Goal: Check status: Check status

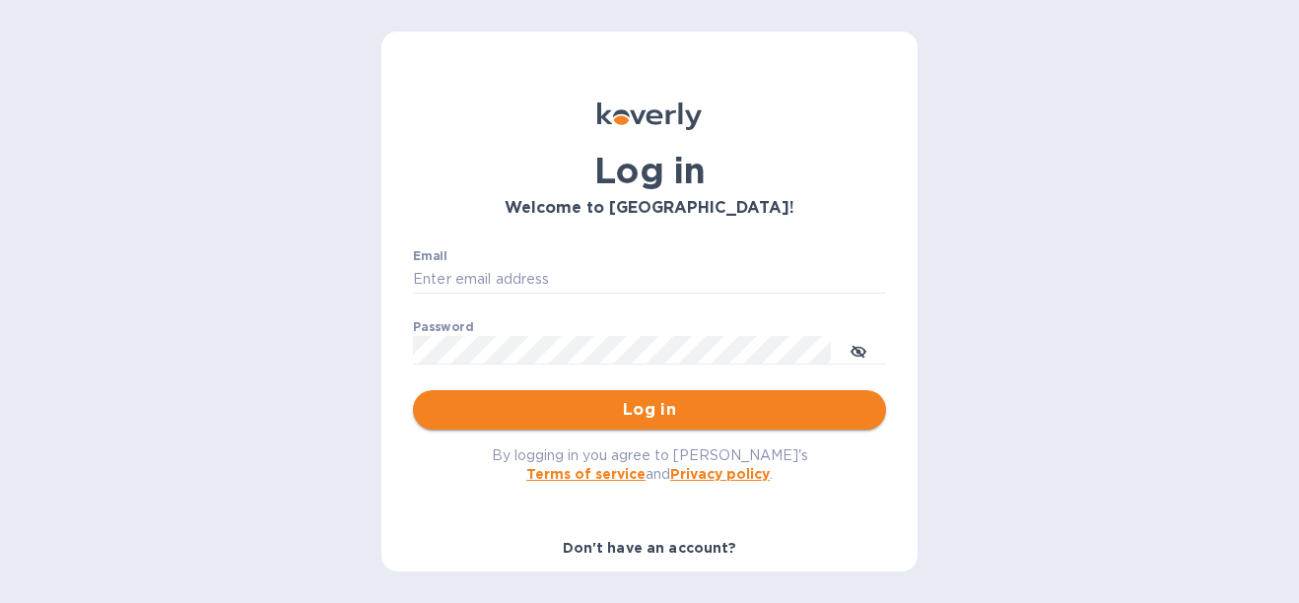
type input "garrieta@t360.com.co"
click at [468, 404] on span "Log in" at bounding box center [650, 410] width 442 height 24
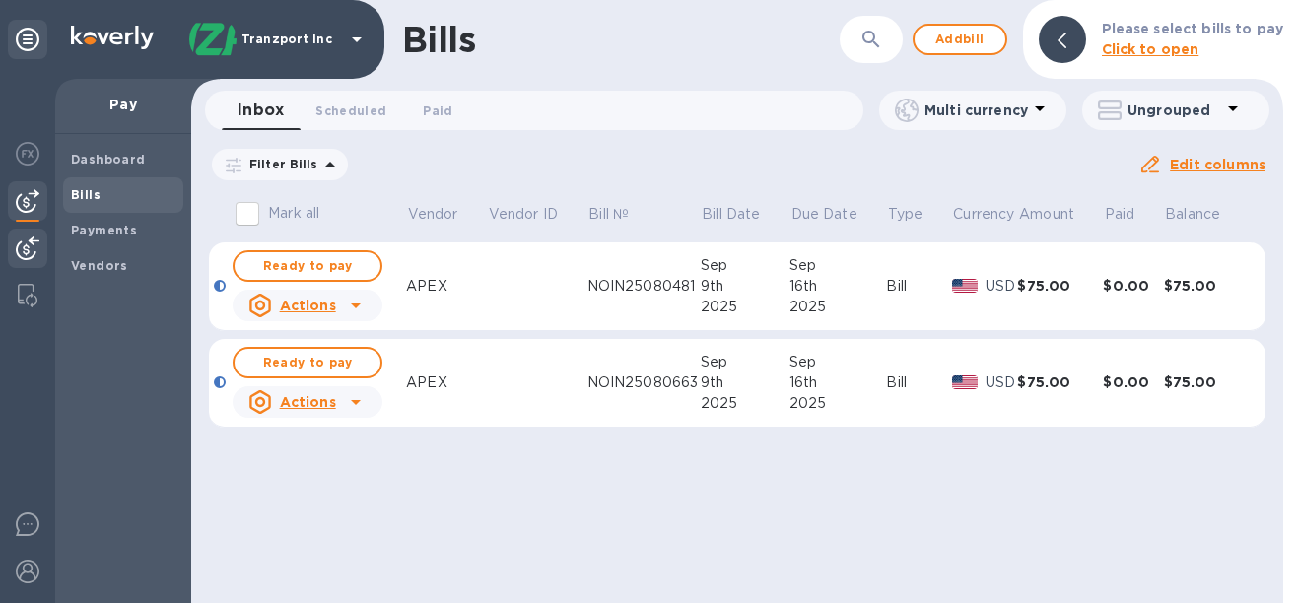
click at [33, 243] on img at bounding box center [28, 249] width 24 height 24
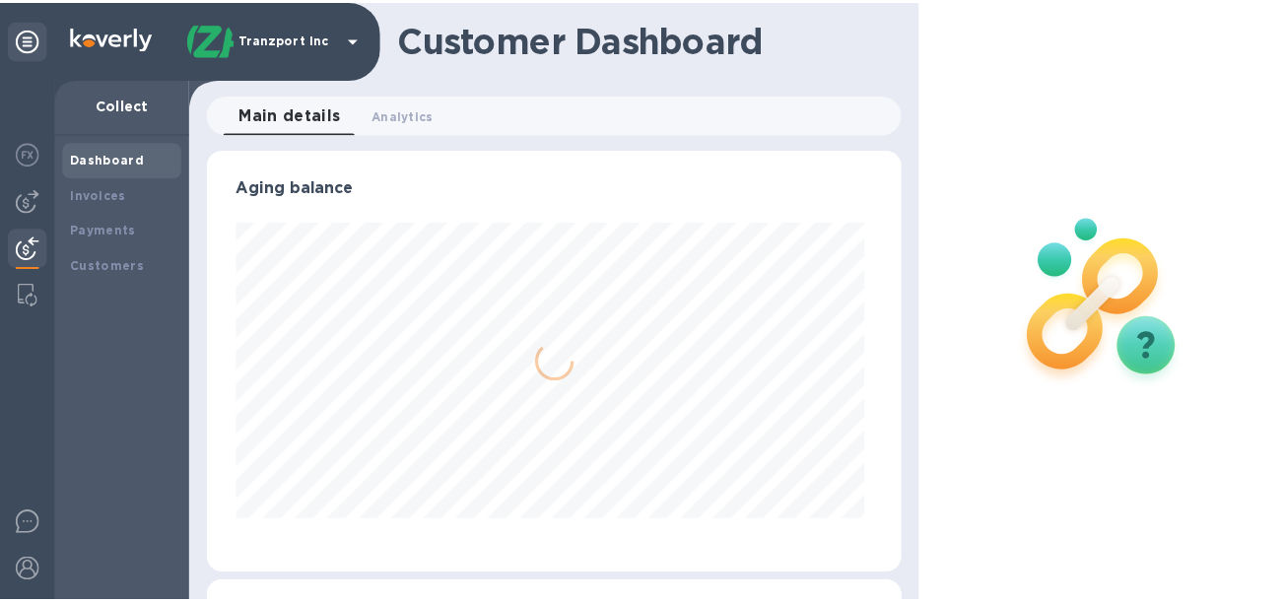
scroll to position [426, 696]
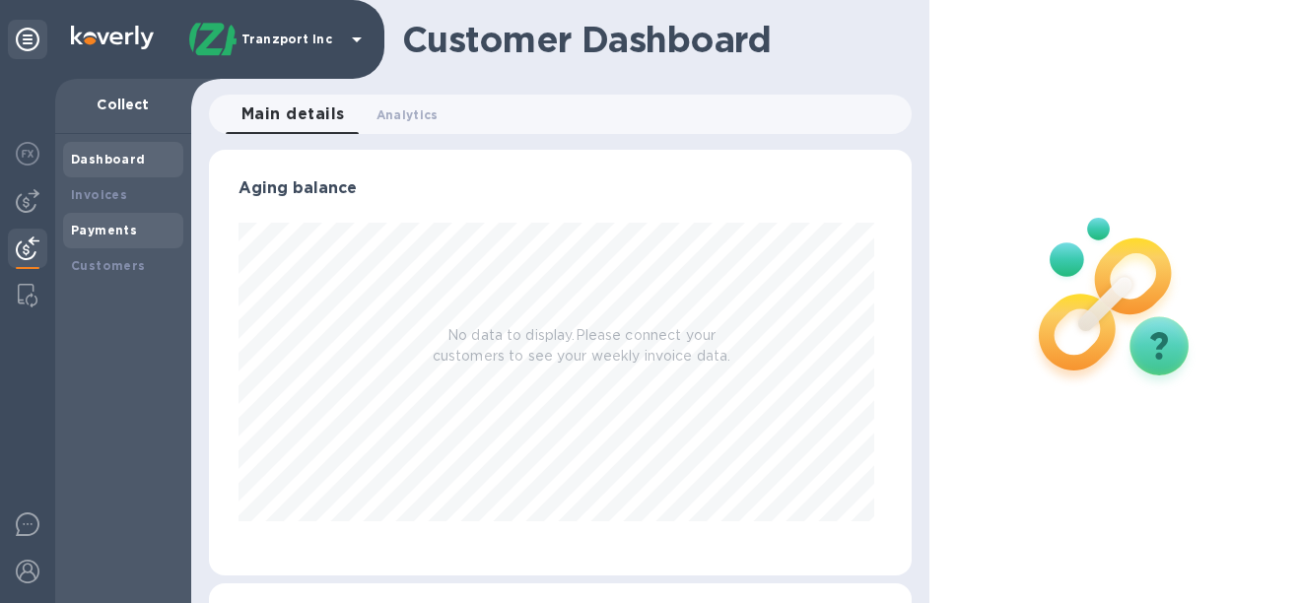
click at [87, 238] on div "Payments" at bounding box center [123, 231] width 104 height 20
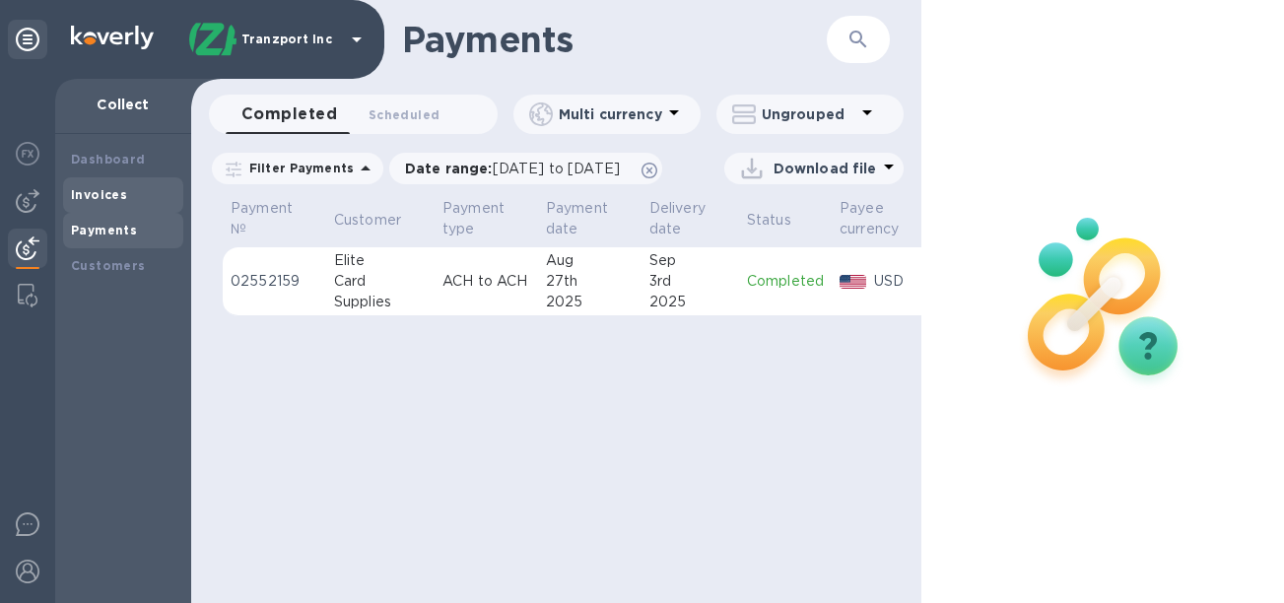
click at [127, 194] on div "Invoices" at bounding box center [123, 195] width 104 height 20
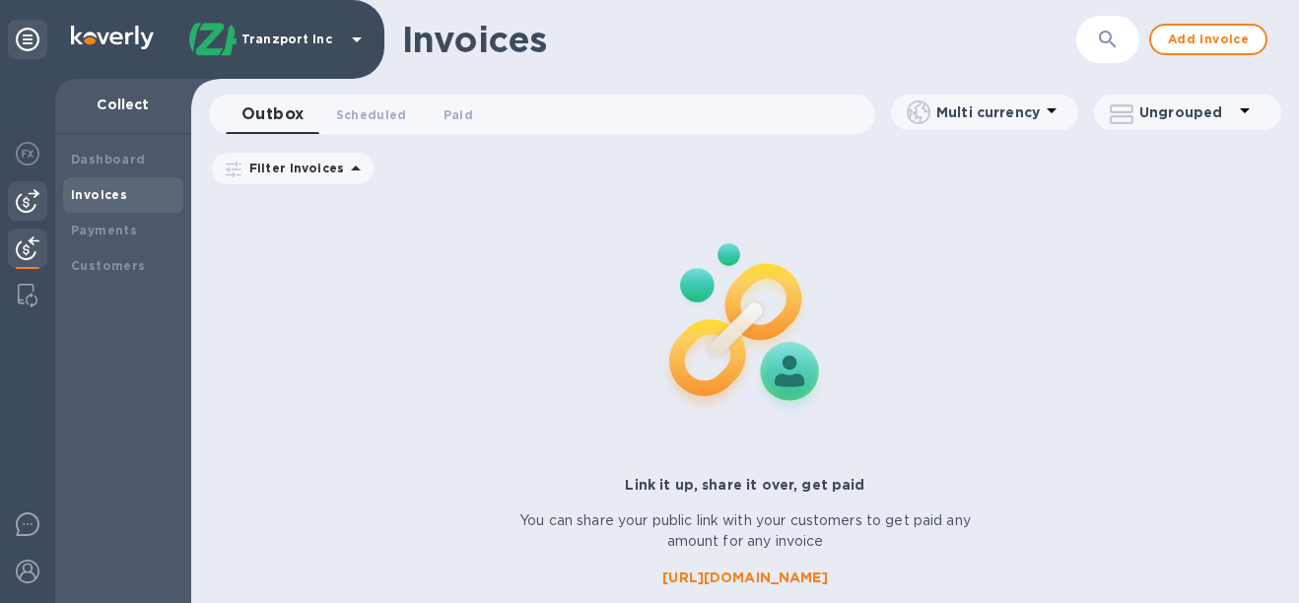
click at [36, 201] on img at bounding box center [28, 201] width 24 height 24
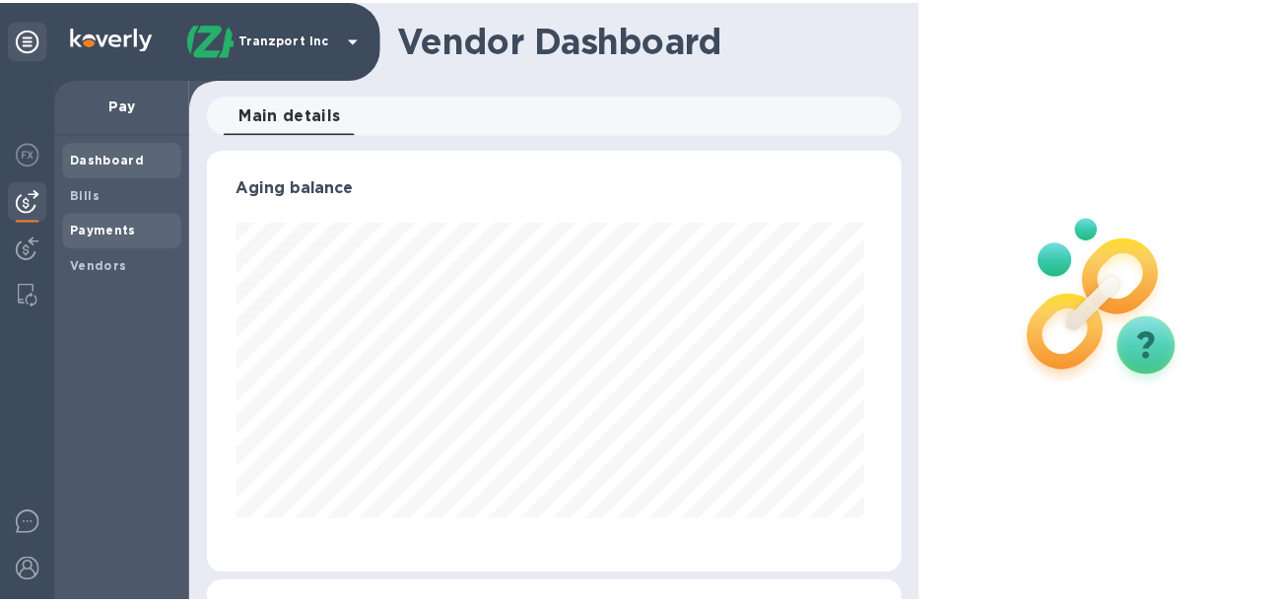
scroll to position [426, 696]
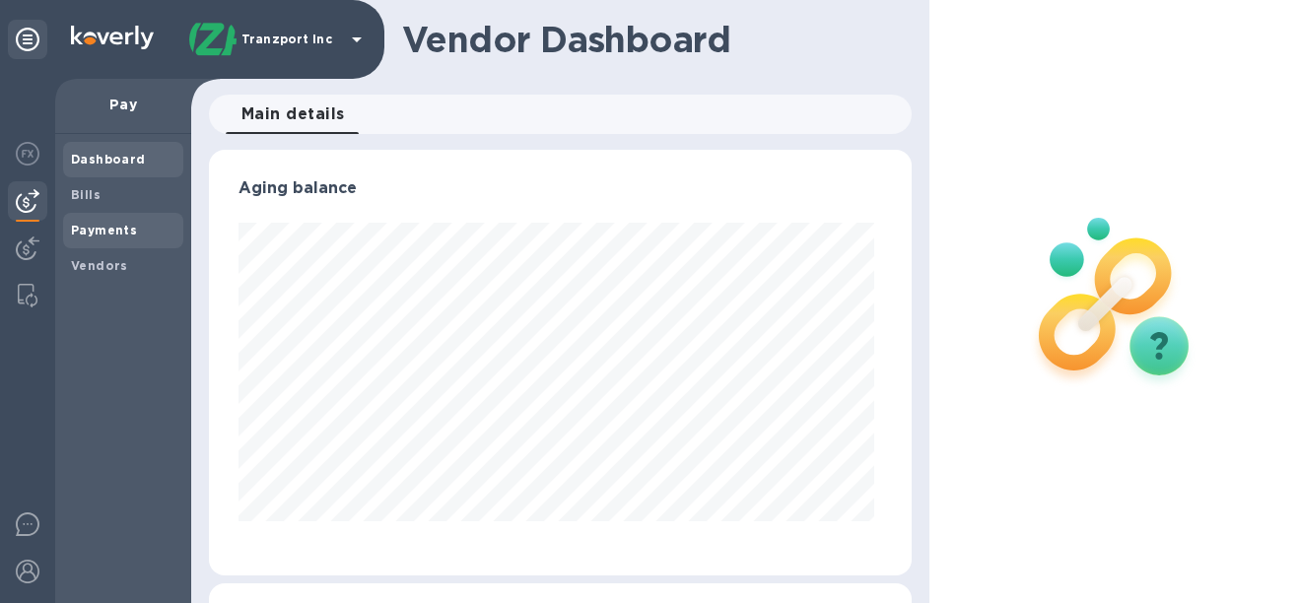
click at [107, 230] on b "Payments" at bounding box center [104, 230] width 66 height 15
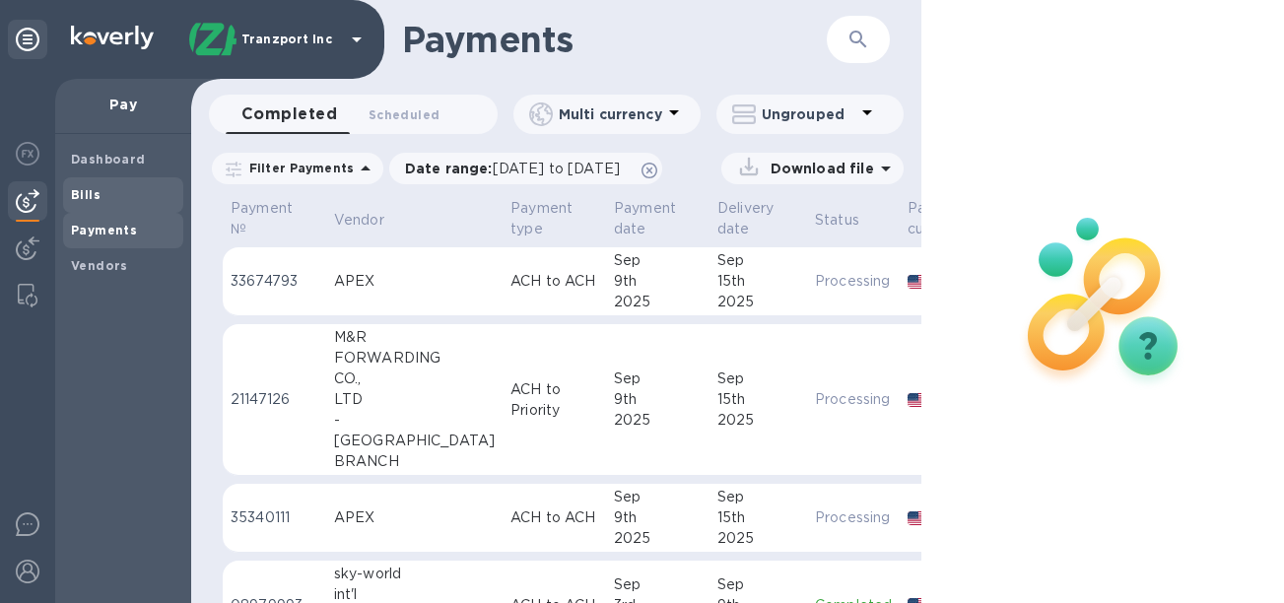
click at [98, 193] on b "Bills" at bounding box center [86, 194] width 30 height 15
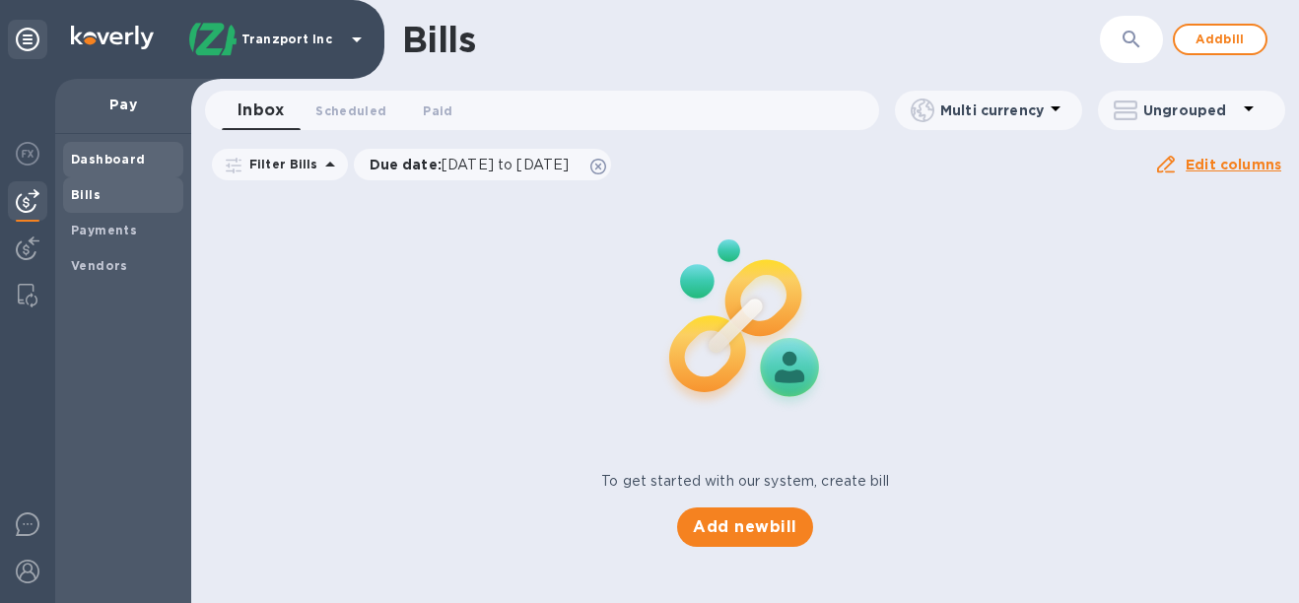
click at [107, 166] on b "Dashboard" at bounding box center [108, 159] width 75 height 15
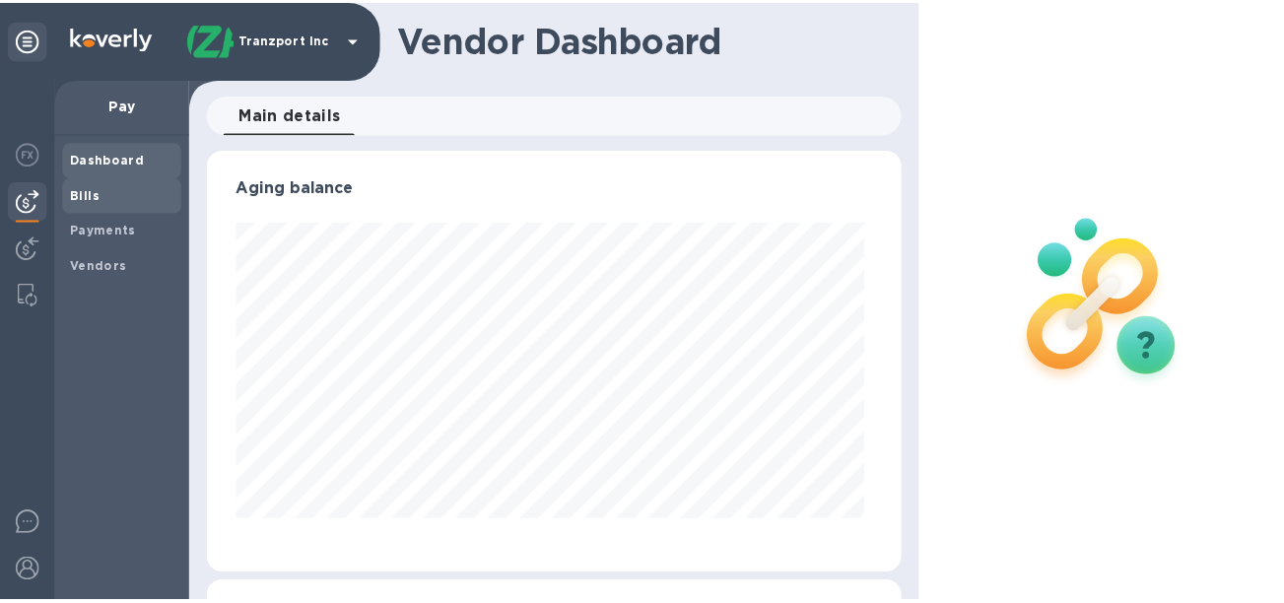
scroll to position [426, 696]
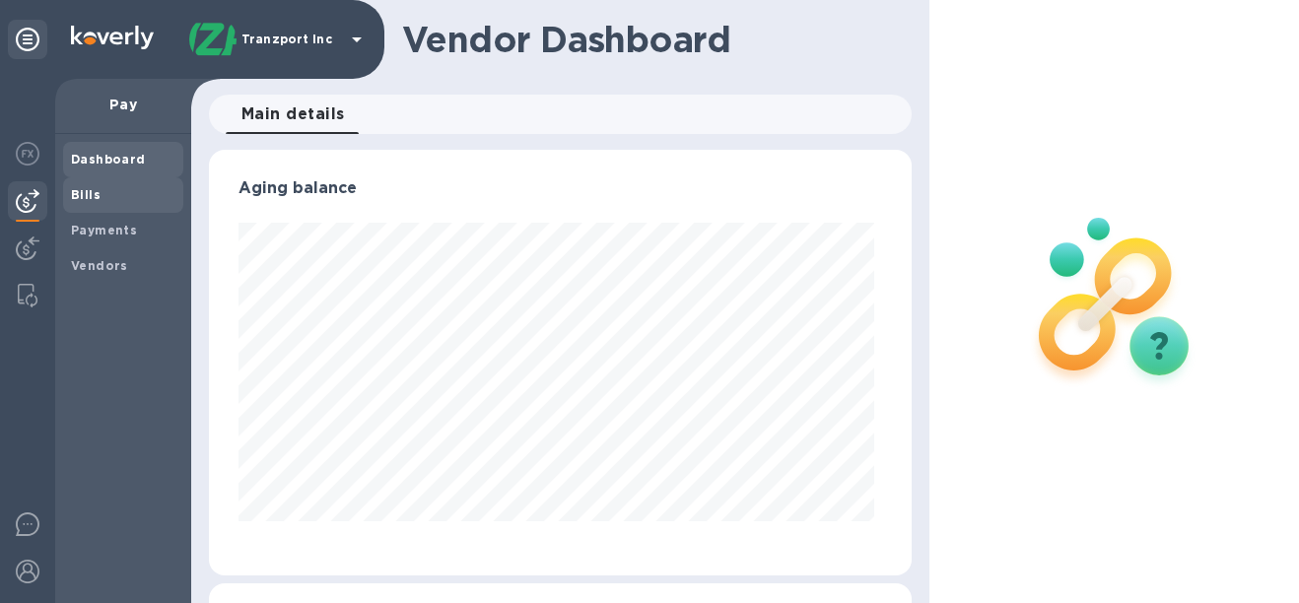
click at [95, 192] on b "Bills" at bounding box center [86, 194] width 30 height 15
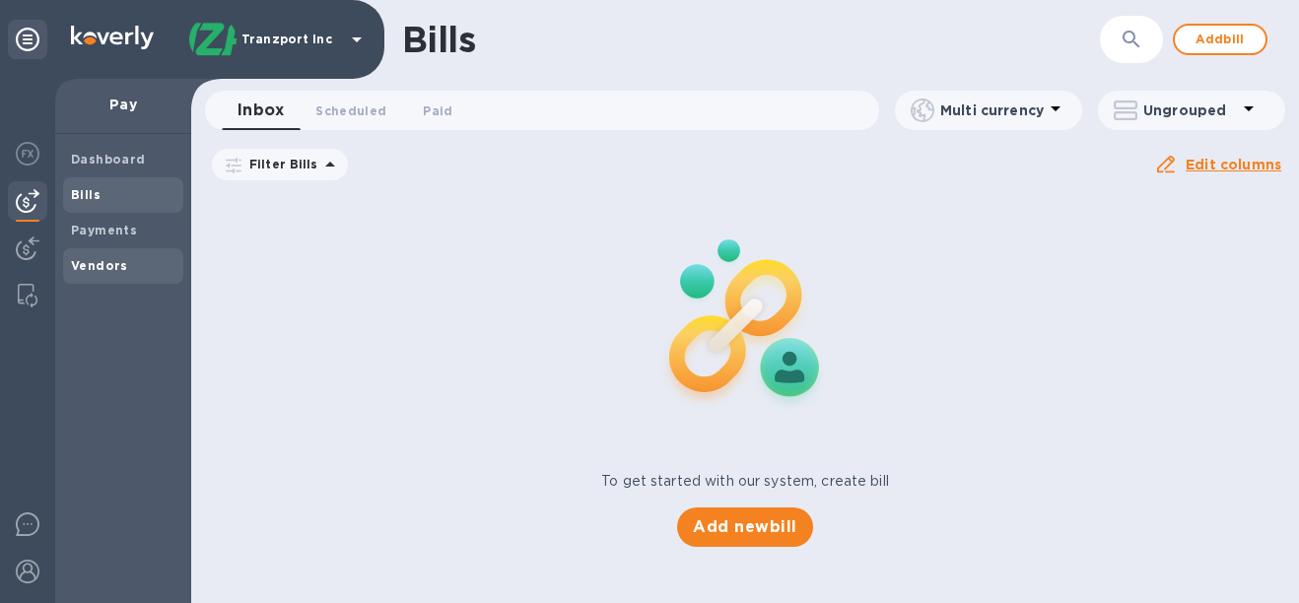
click at [96, 259] on b "Vendors" at bounding box center [99, 265] width 57 height 15
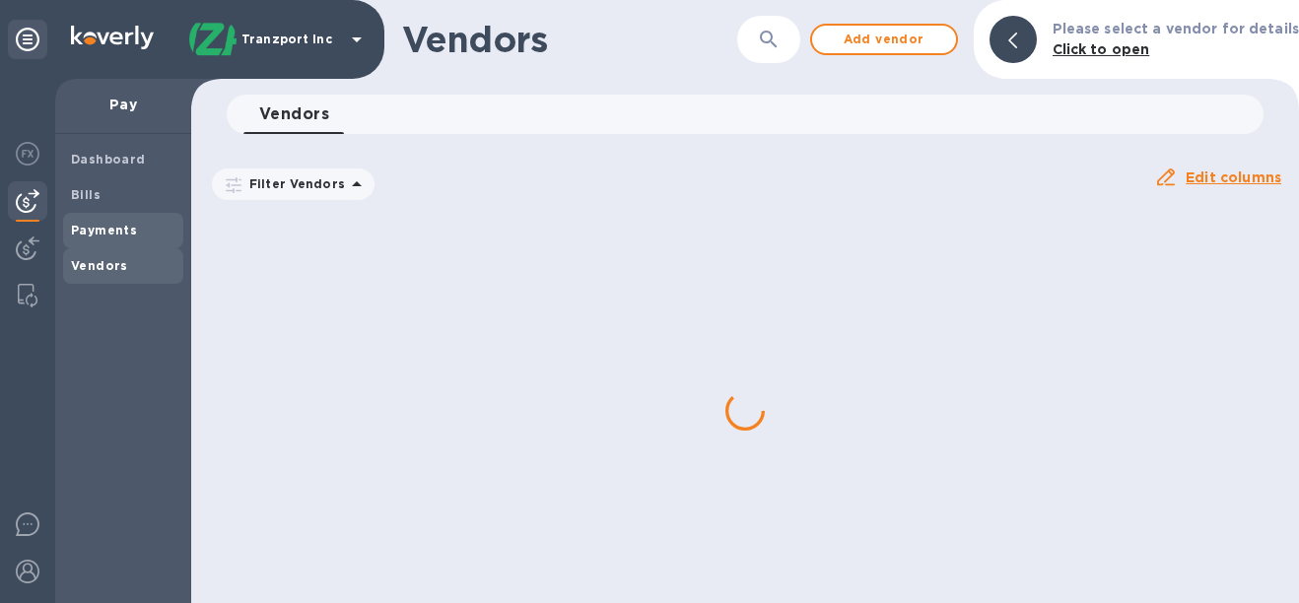
click at [97, 238] on span "Payments" at bounding box center [104, 231] width 66 height 20
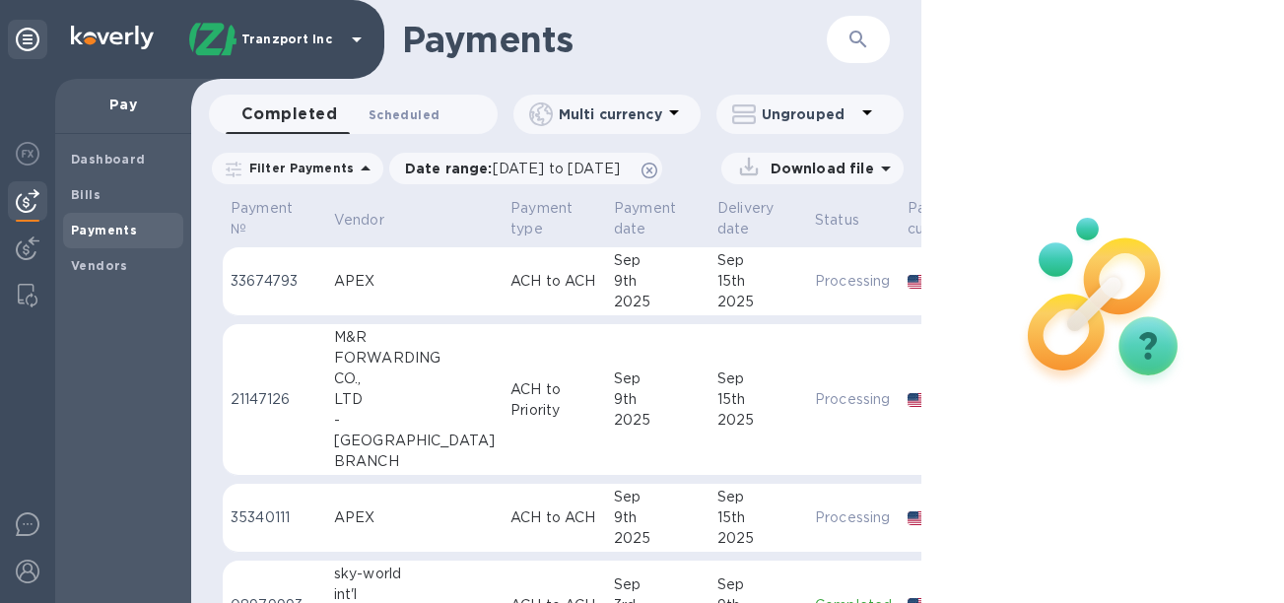
click at [389, 114] on span "Scheduled 0" at bounding box center [404, 114] width 71 height 21
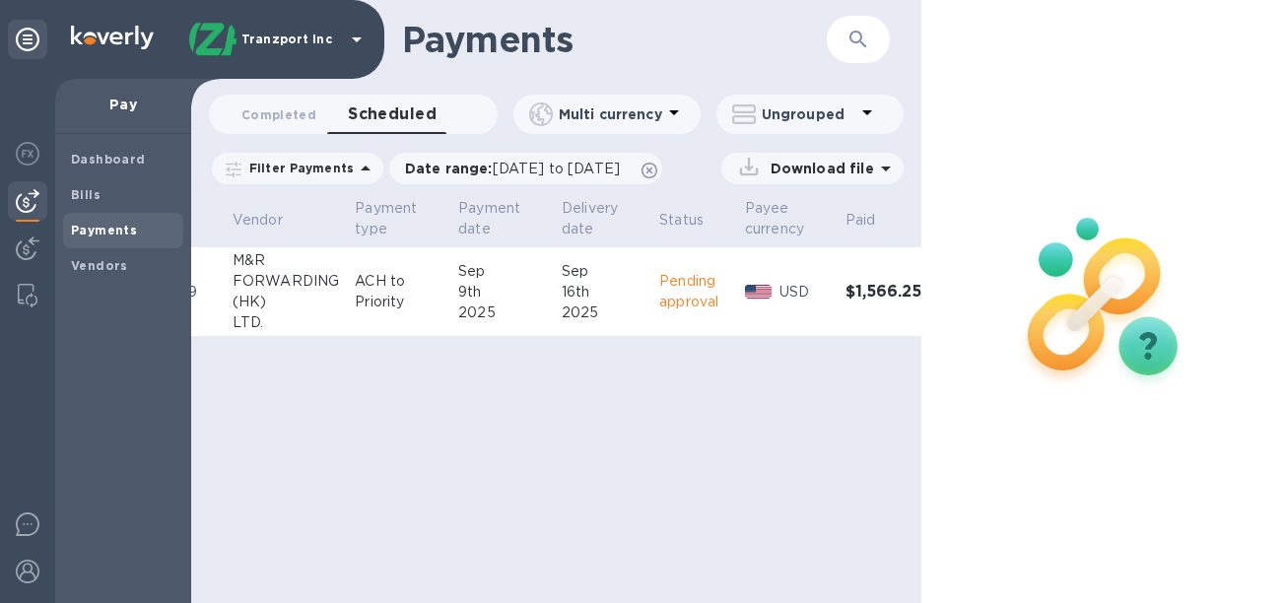
scroll to position [0, 118]
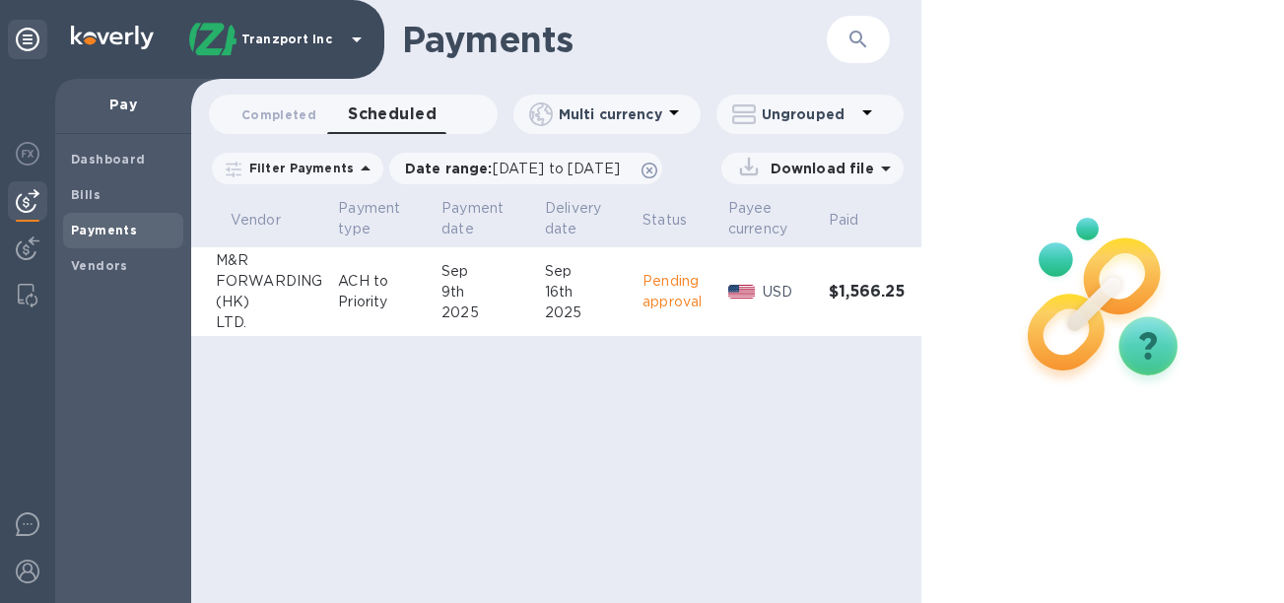
click at [843, 293] on h3 "$1,566.25" at bounding box center [867, 292] width 76 height 19
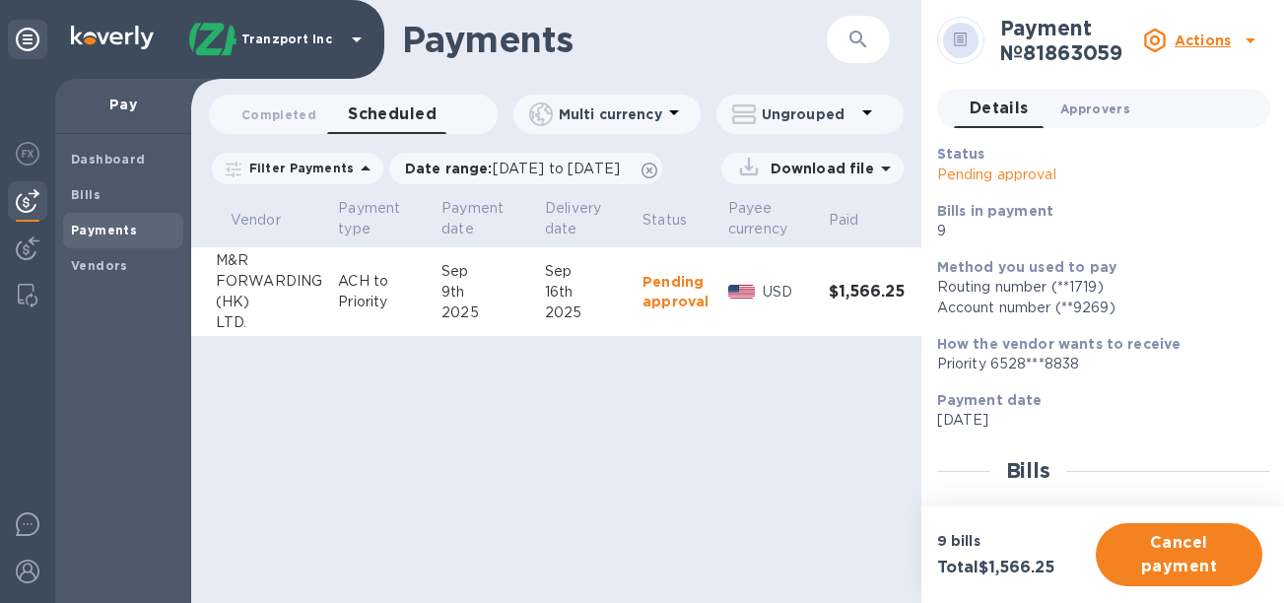
click at [1093, 110] on span "Approvers 0" at bounding box center [1095, 109] width 70 height 21
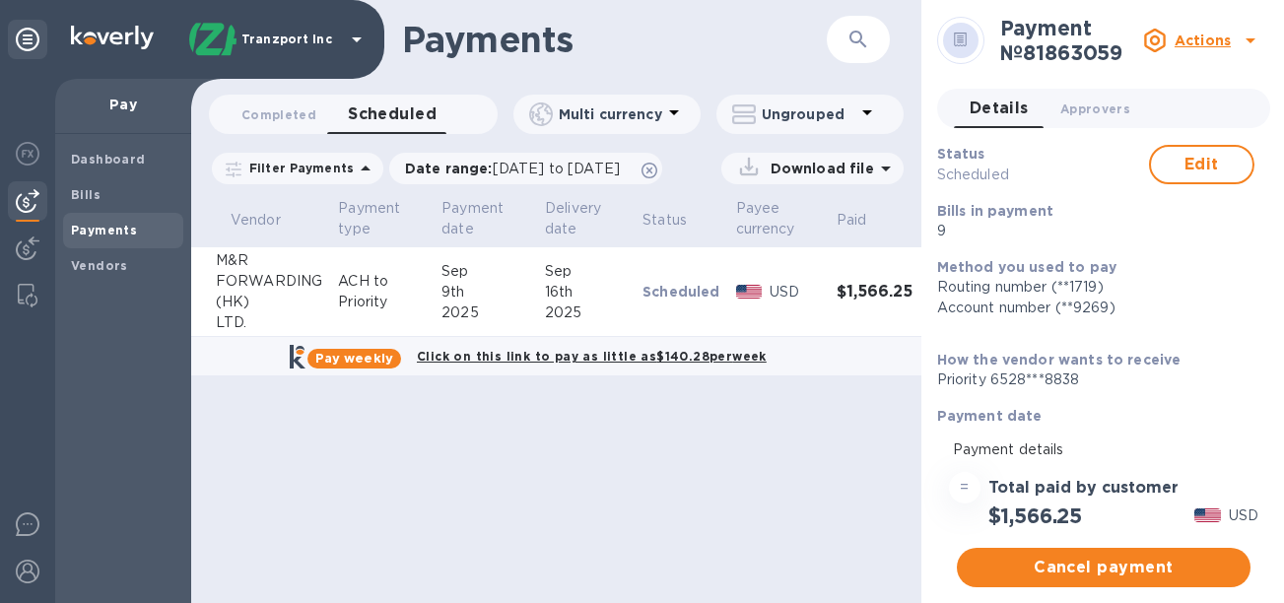
click at [37, 197] on img at bounding box center [28, 201] width 24 height 24
click at [99, 227] on b "Payments" at bounding box center [104, 230] width 66 height 15
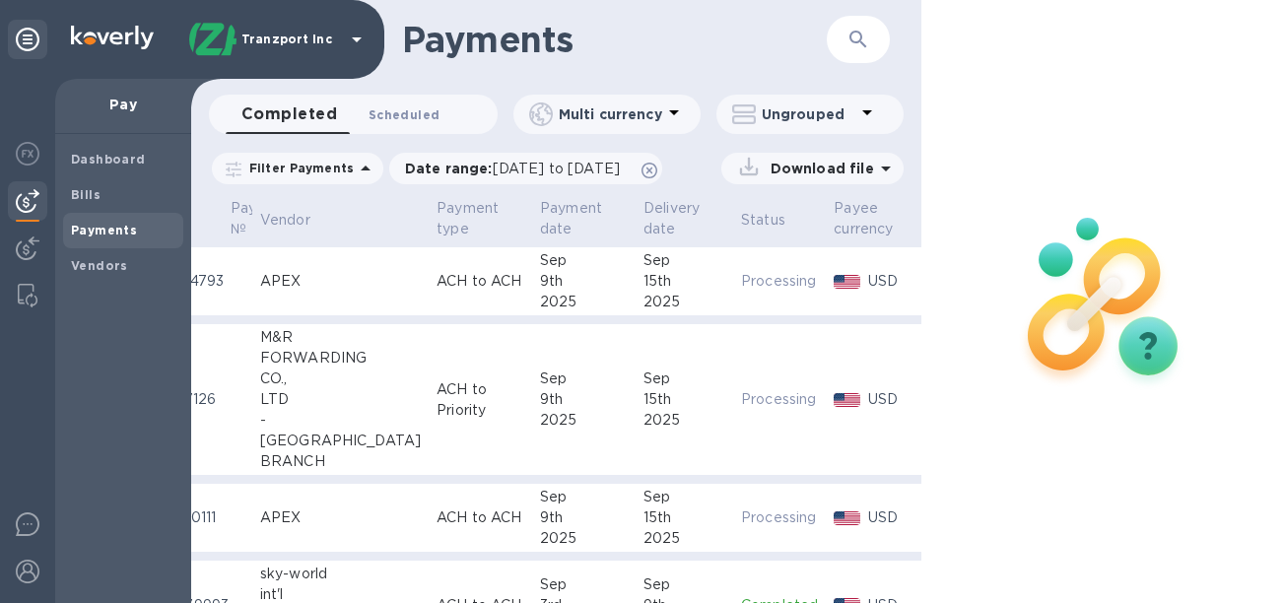
click at [407, 118] on span "Scheduled 0" at bounding box center [404, 114] width 71 height 21
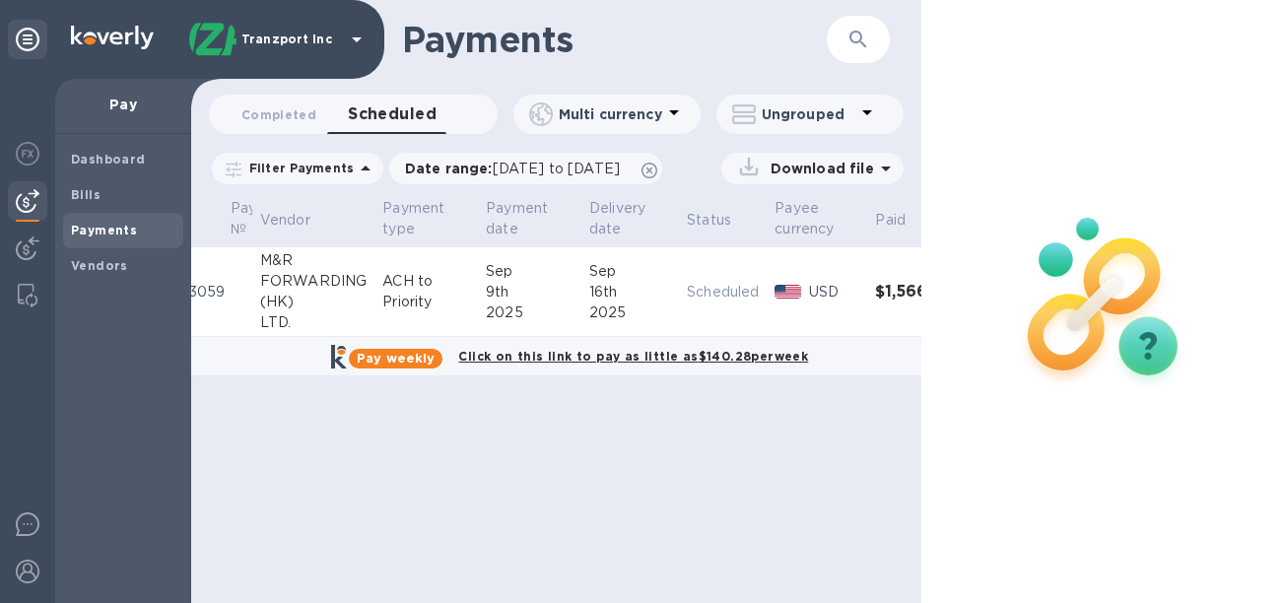
click at [538, 272] on div "Sep" at bounding box center [530, 271] width 88 height 21
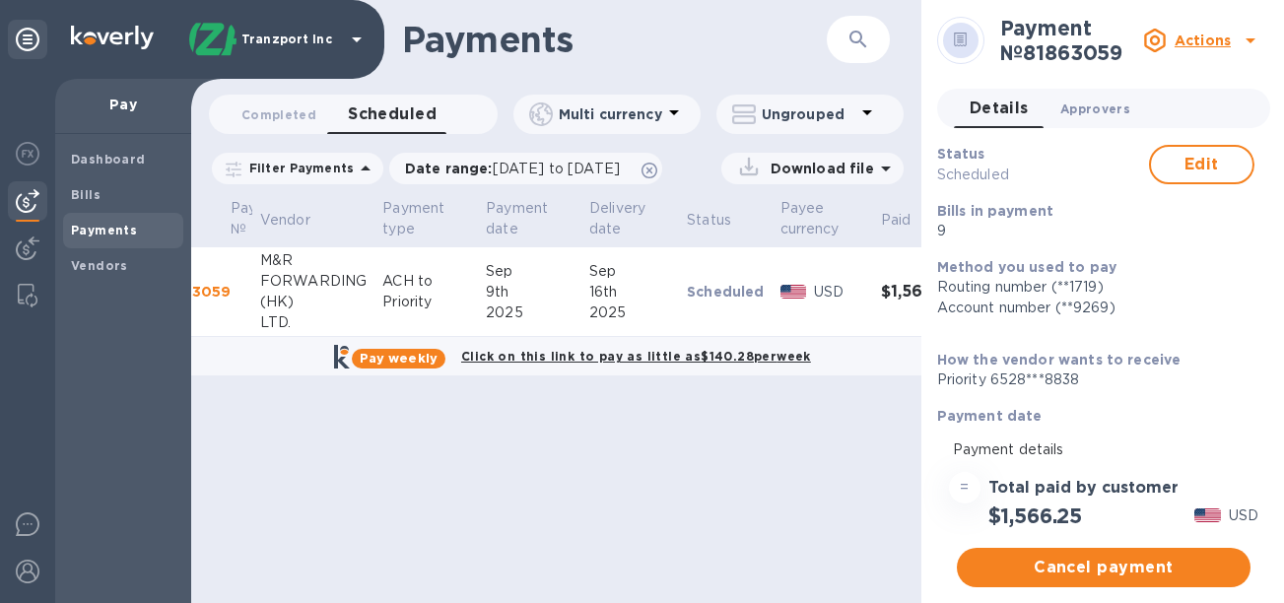
click at [1104, 105] on span "Approvers 0" at bounding box center [1095, 109] width 70 height 21
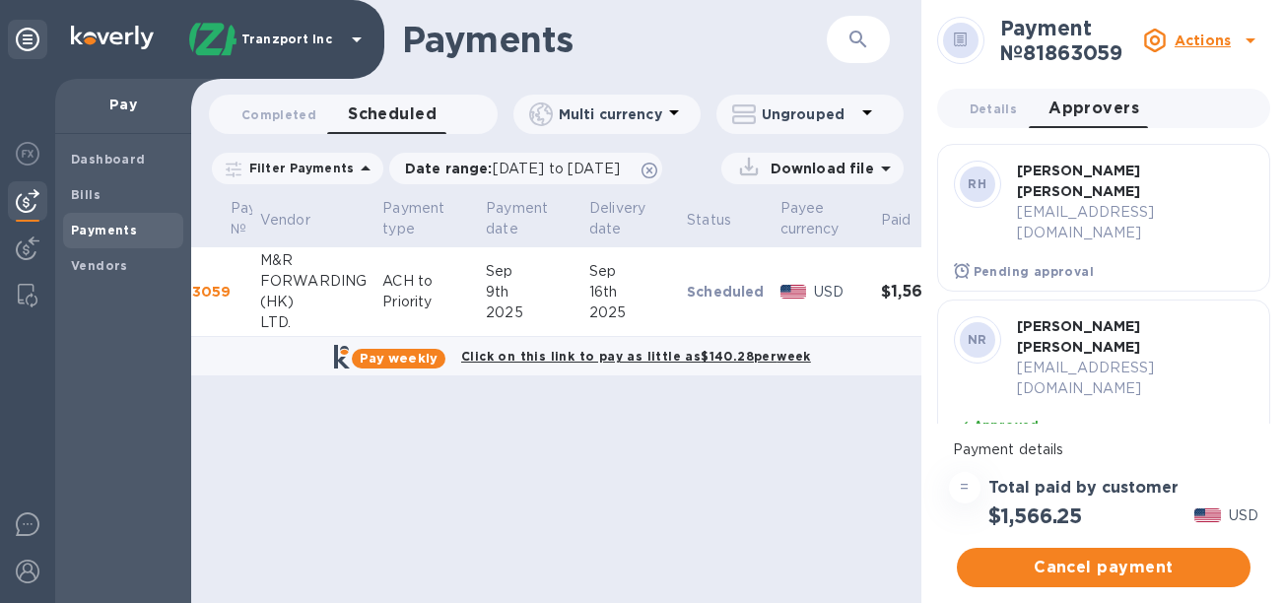
click at [18, 203] on img at bounding box center [28, 201] width 24 height 24
click at [278, 121] on span "Completed 0" at bounding box center [278, 114] width 75 height 21
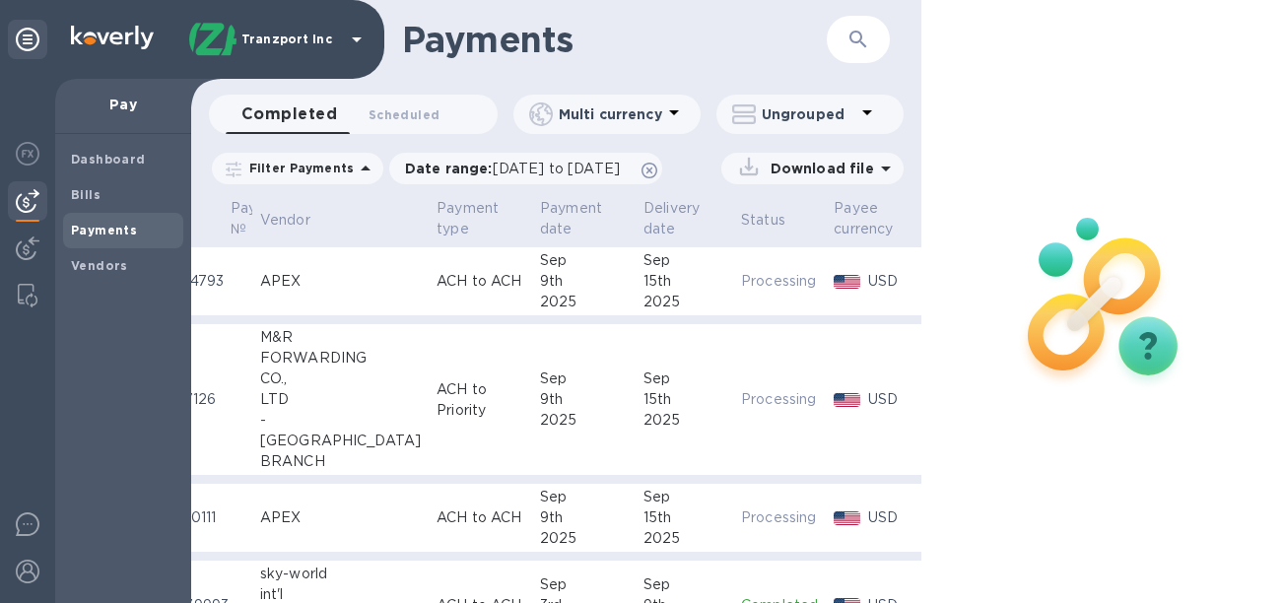
click at [540, 278] on div "9th" at bounding box center [584, 281] width 88 height 21
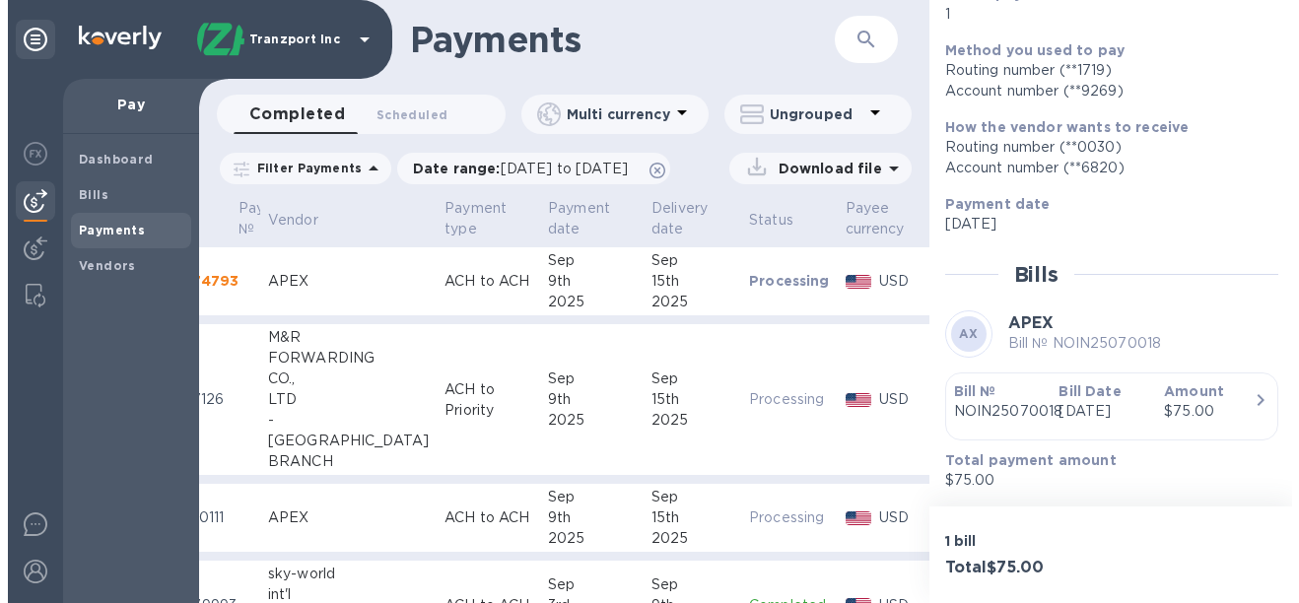
scroll to position [236, 0]
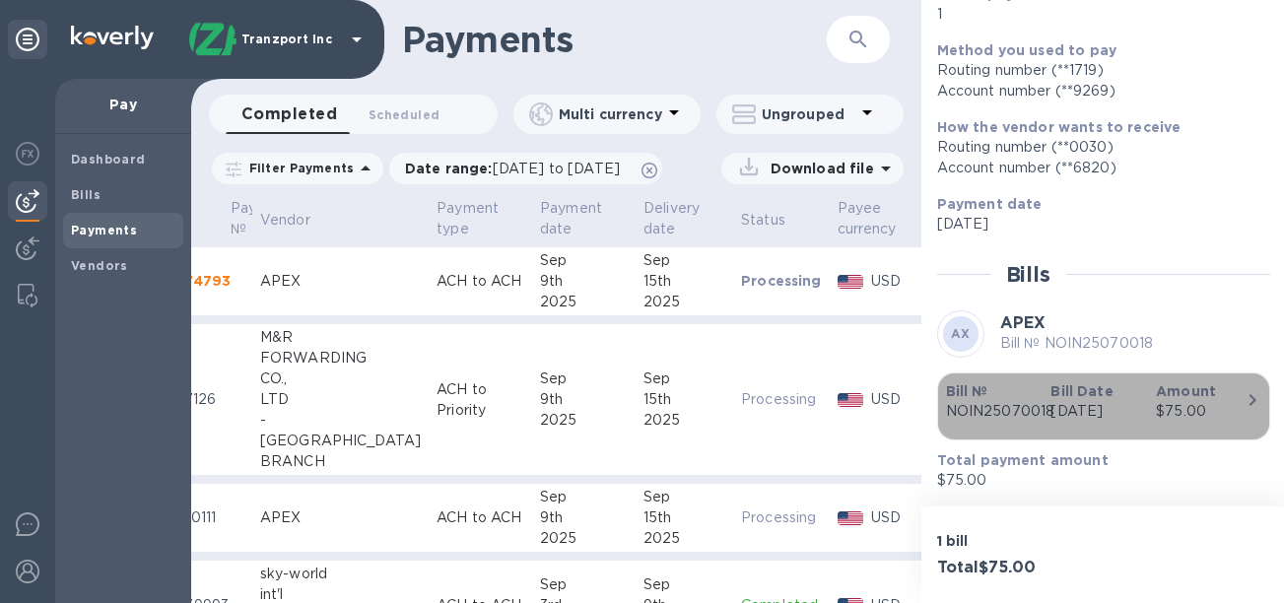
click at [1241, 388] on icon "button" at bounding box center [1253, 400] width 24 height 24
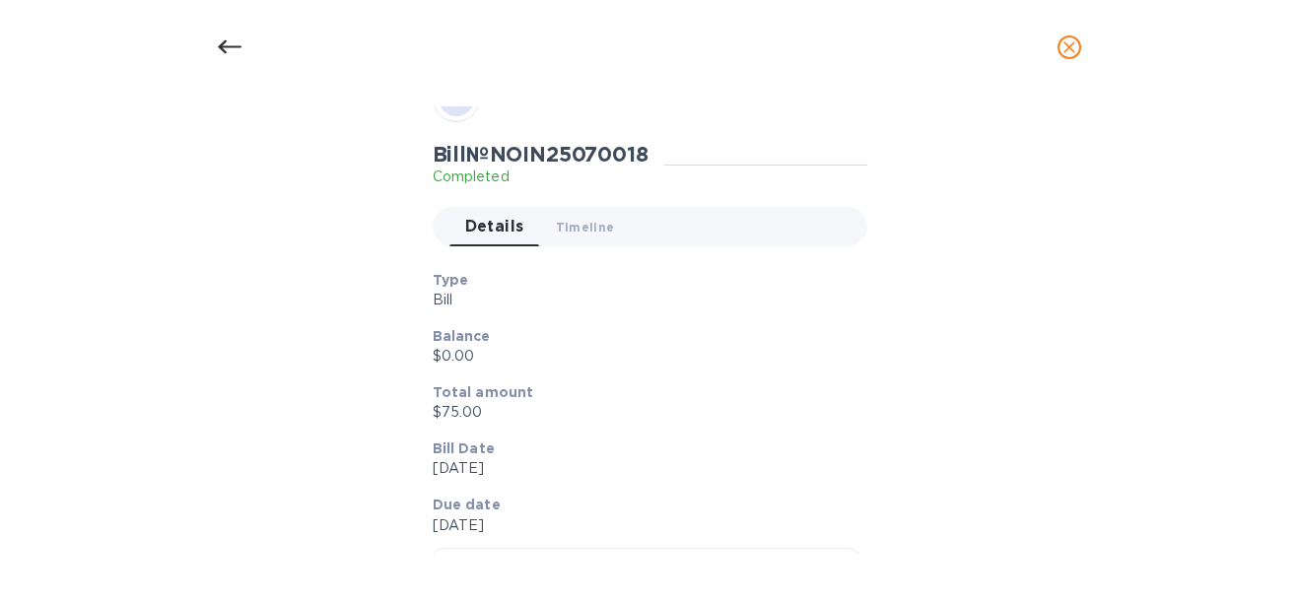
scroll to position [0, 0]
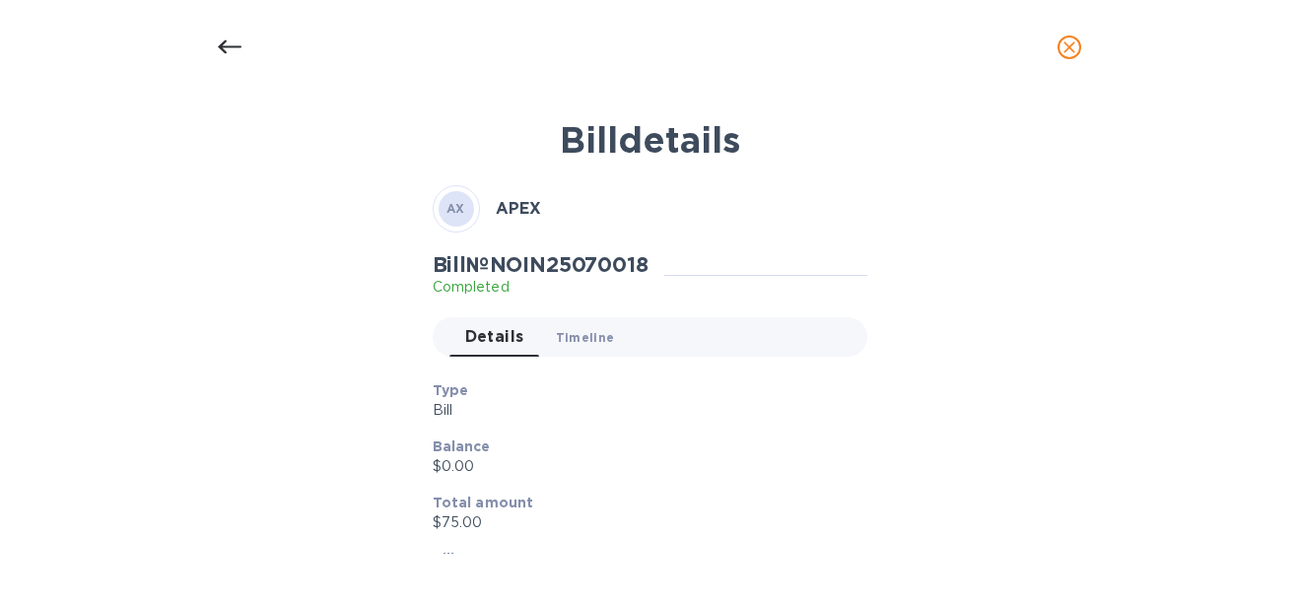
click at [579, 335] on span "Timeline 0" at bounding box center [585, 337] width 59 height 21
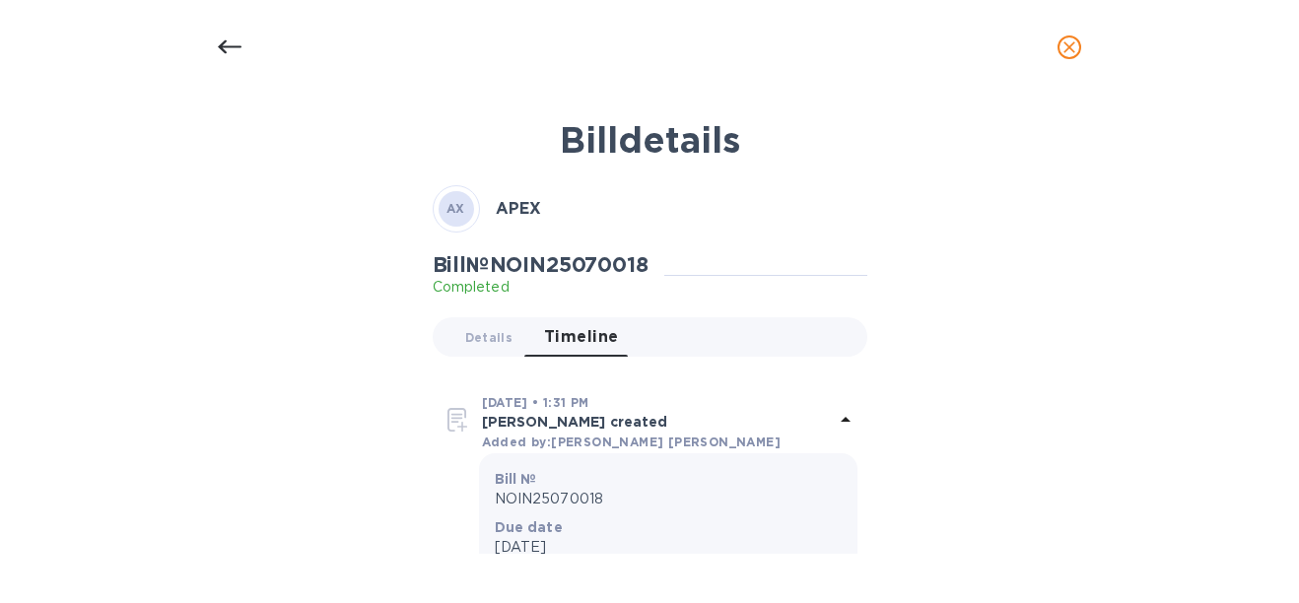
scroll to position [99, 0]
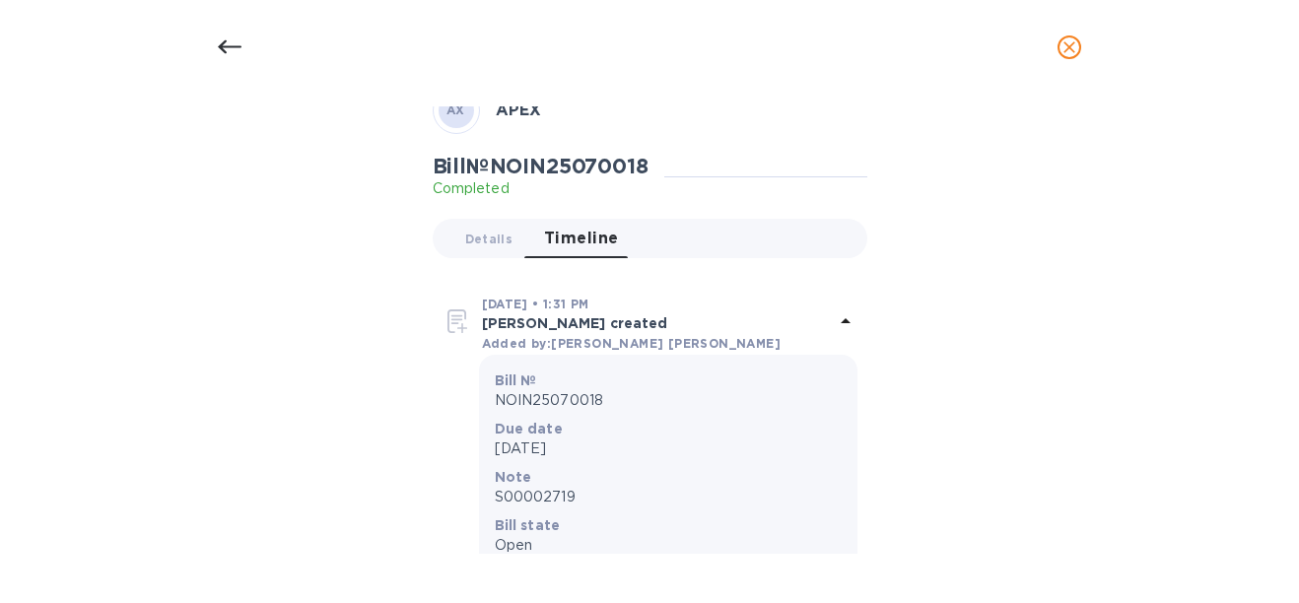
click at [245, 41] on div at bounding box center [229, 47] width 47 height 47
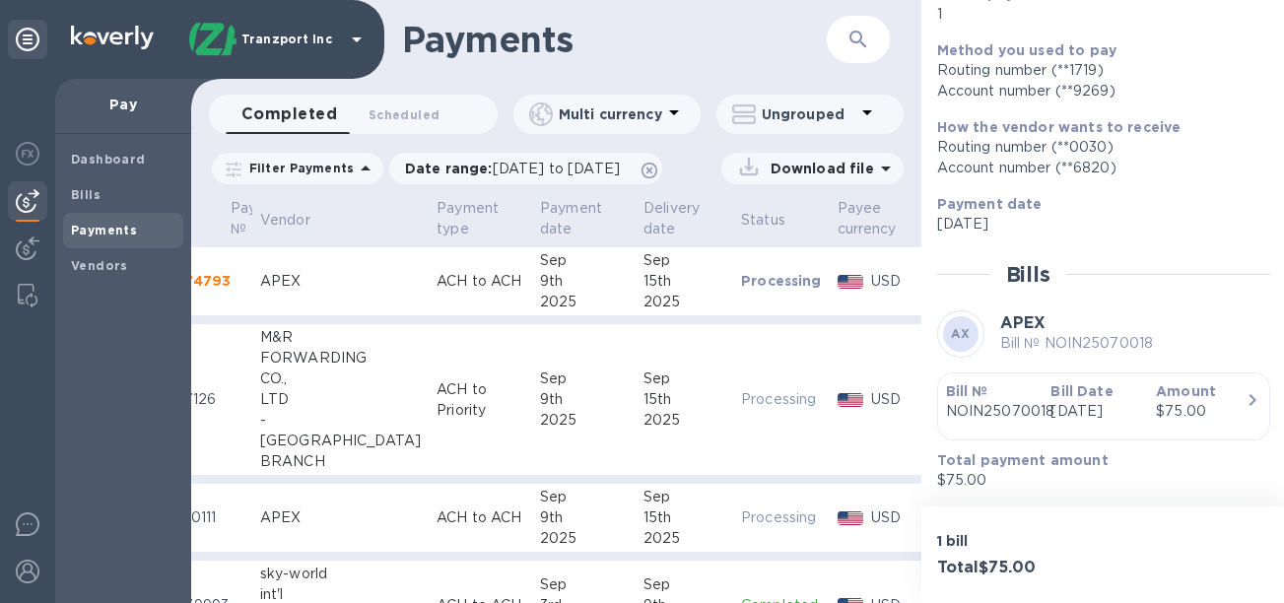
click at [437, 516] on p "ACH to ACH" at bounding box center [481, 518] width 88 height 21
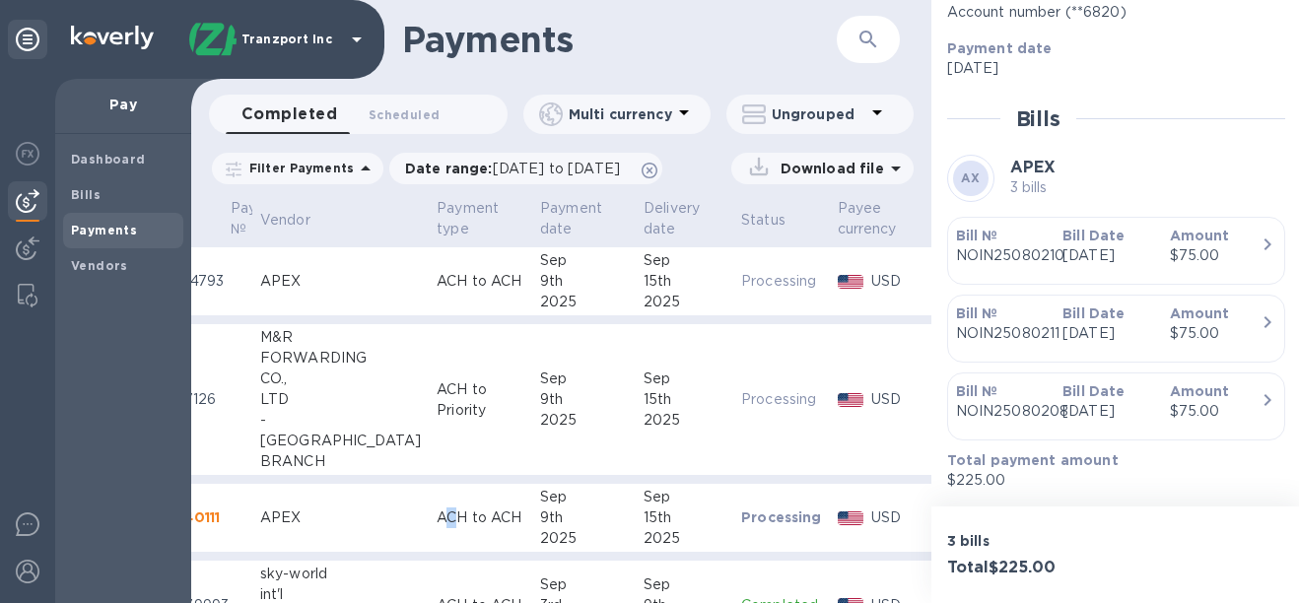
scroll to position [433, 0]
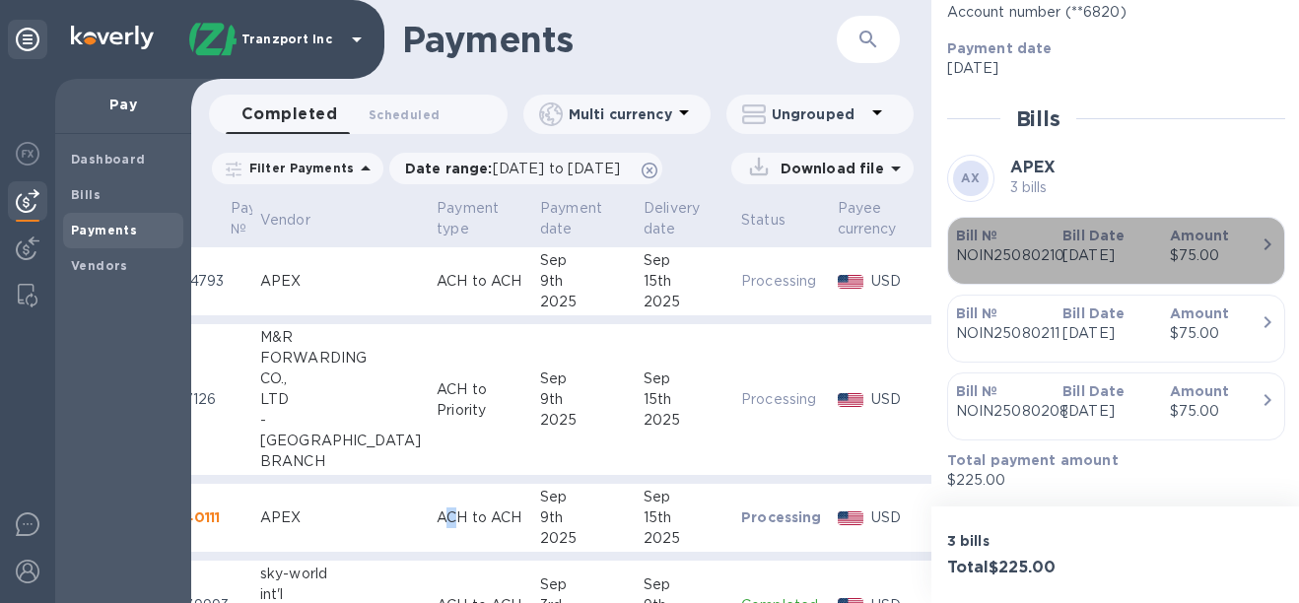
click at [1256, 233] on icon "button" at bounding box center [1268, 245] width 24 height 24
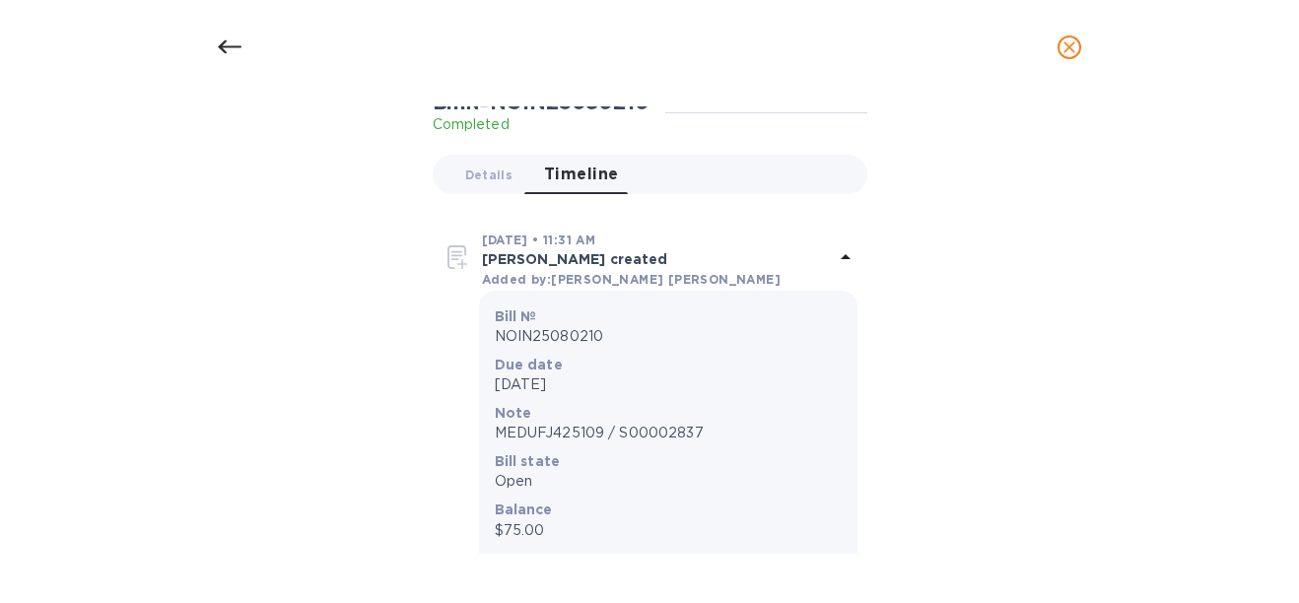
scroll to position [197, 0]
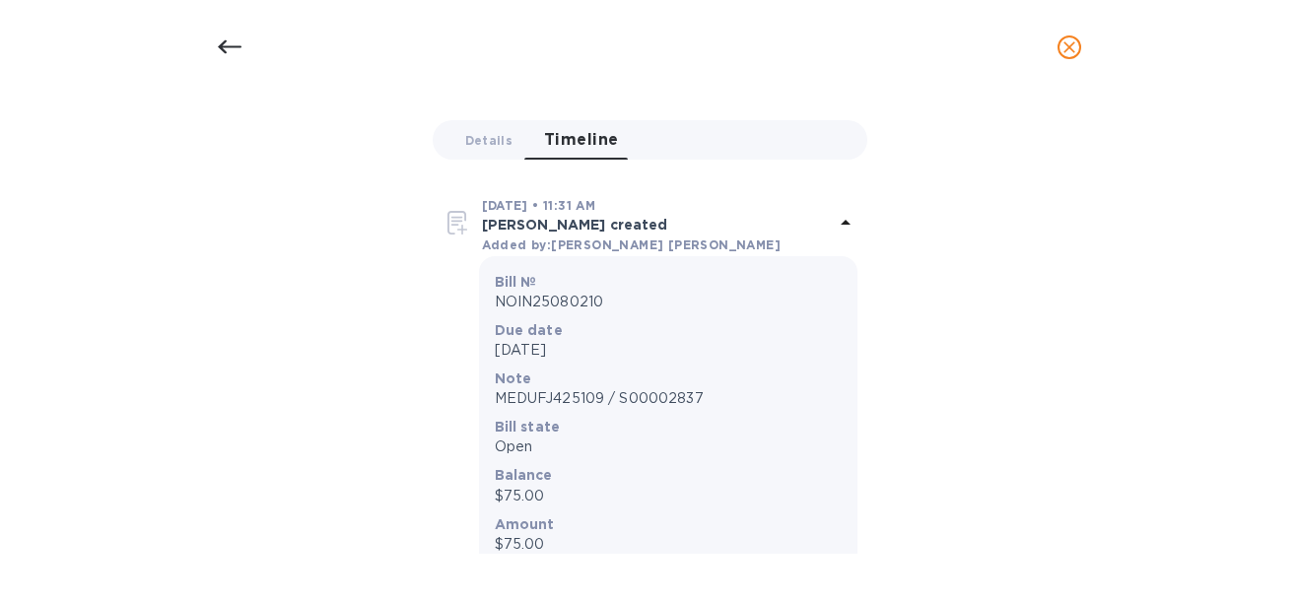
click at [235, 37] on icon at bounding box center [230, 47] width 24 height 24
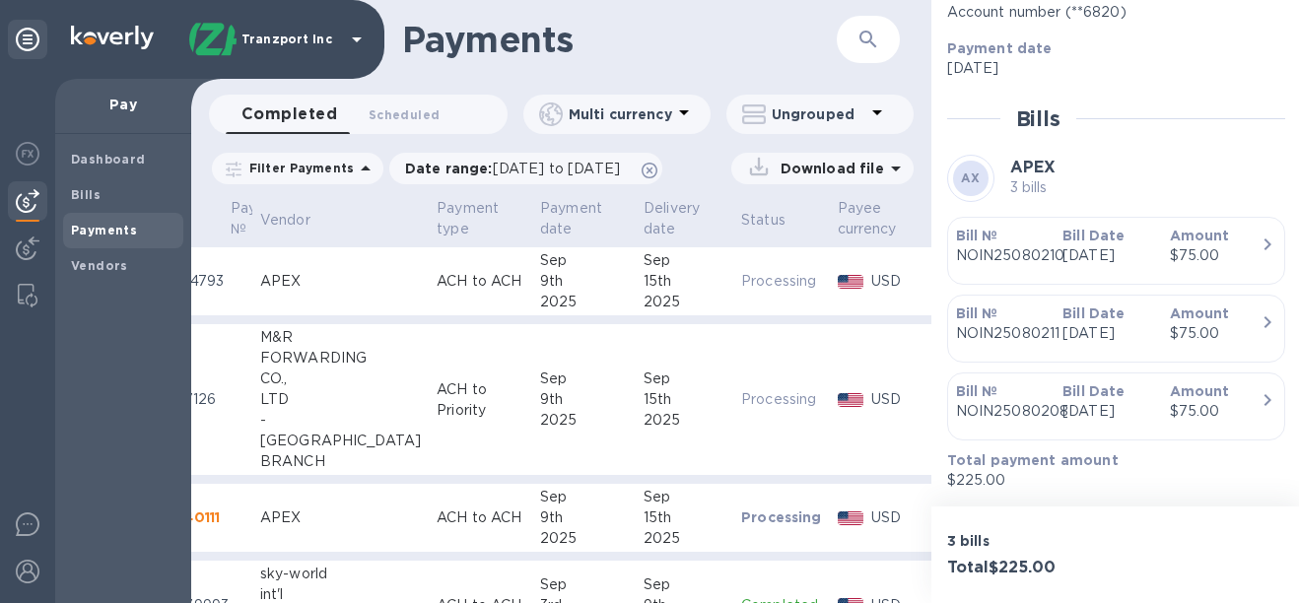
click at [1248, 307] on div "Amount $75.00" at bounding box center [1215, 324] width 106 height 56
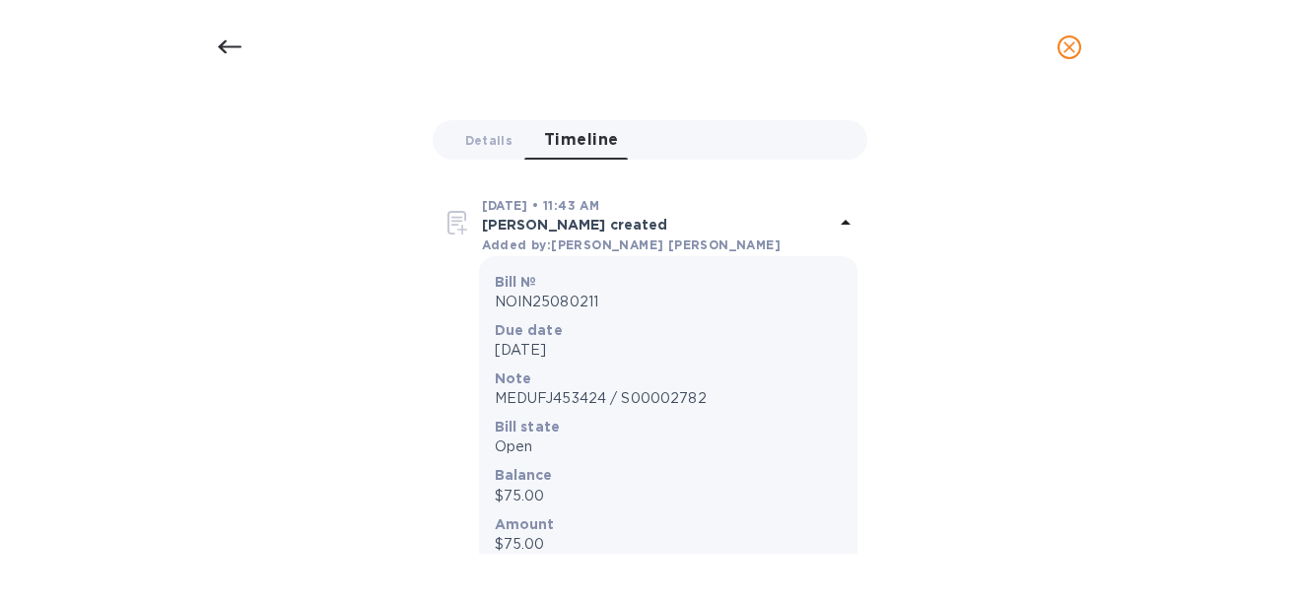
click at [223, 49] on icon at bounding box center [230, 47] width 24 height 14
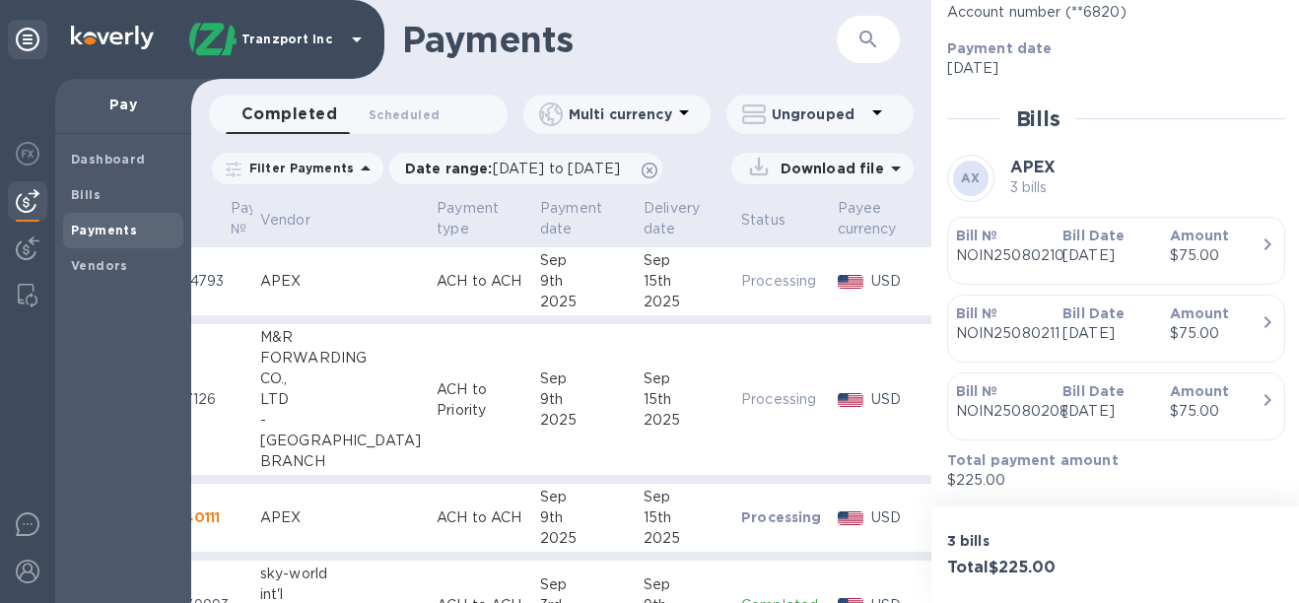
click at [1234, 323] on div "$75.00" at bounding box center [1215, 333] width 91 height 21
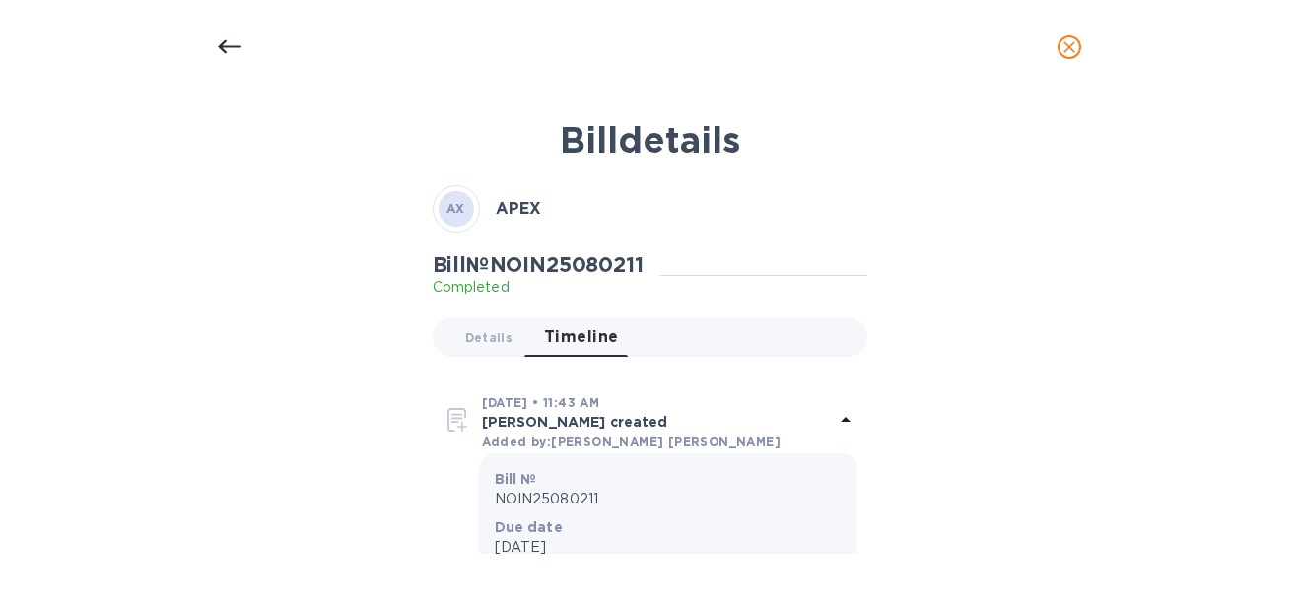
scroll to position [99, 0]
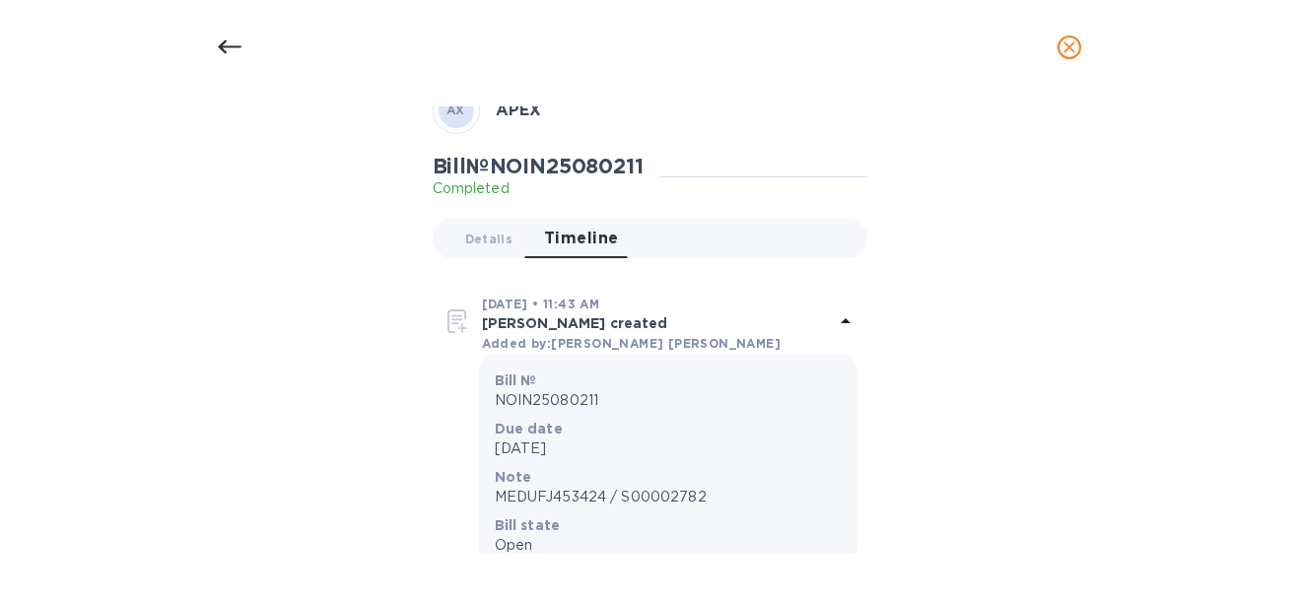
click at [216, 29] on div at bounding box center [229, 47] width 47 height 47
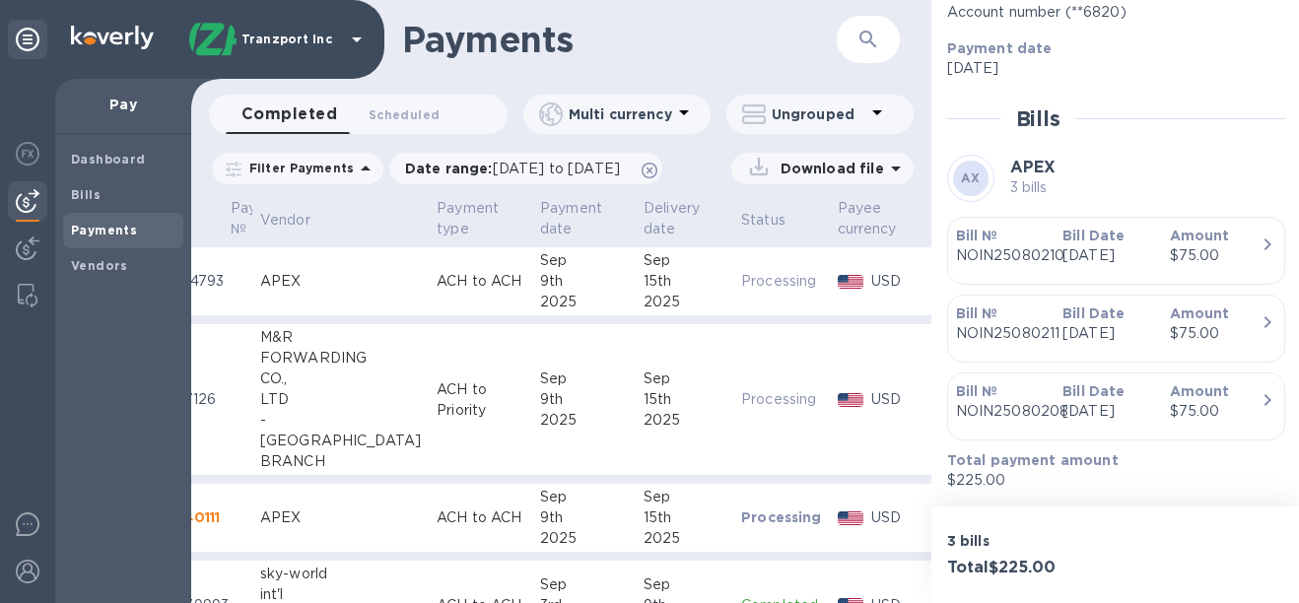
scroll to position [108, 0]
click at [1260, 408] on div "Bill № NOIN25080208 Bill Date [DATE] Amount $75.00" at bounding box center [1116, 406] width 320 height 50
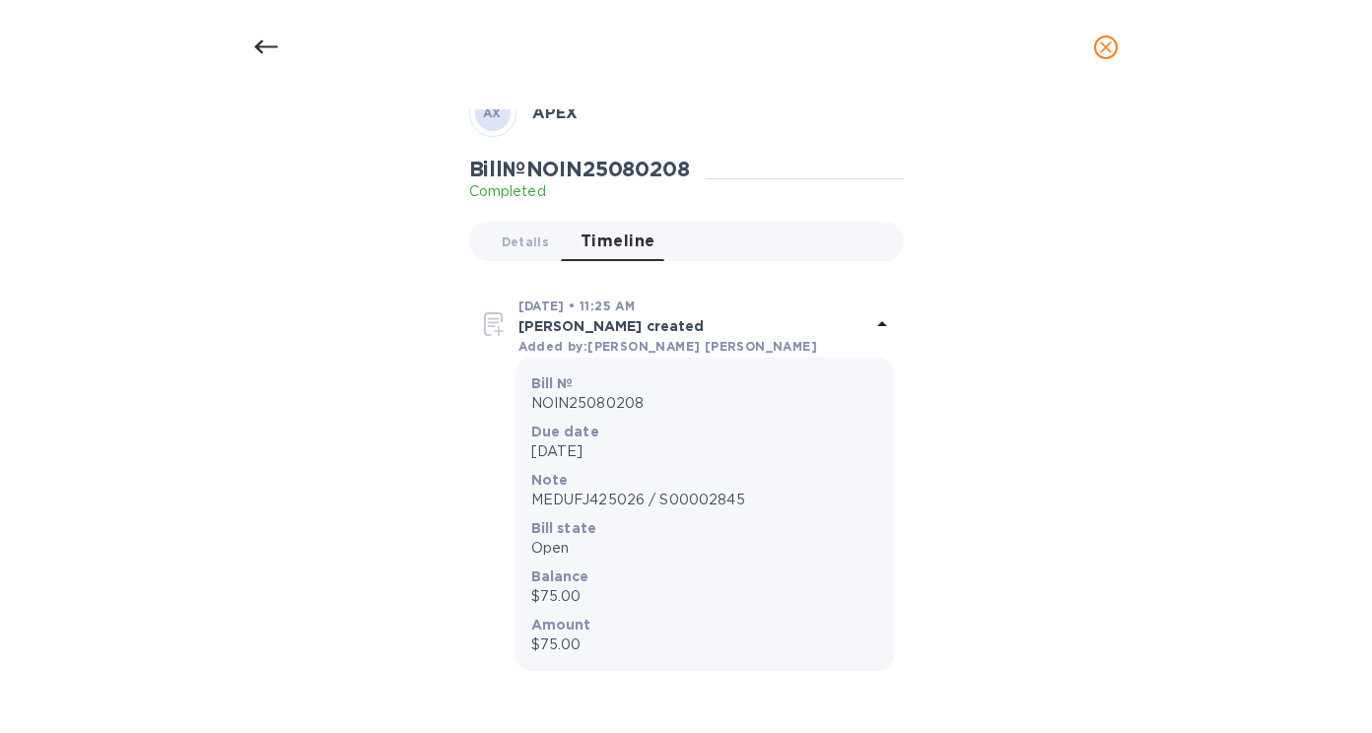
scroll to position [306, 0]
click at [263, 44] on icon at bounding box center [266, 47] width 24 height 24
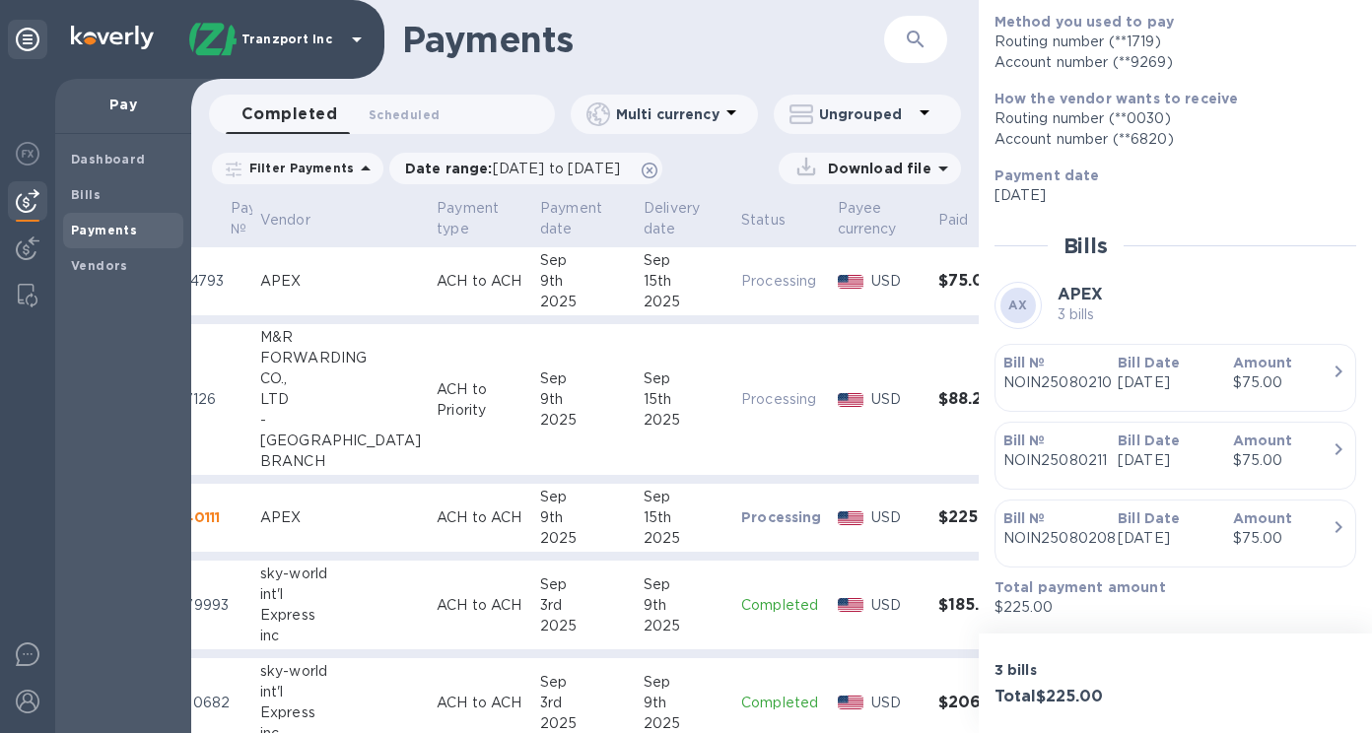
scroll to position [108, 0]
click at [721, 57] on h1 "Payments" at bounding box center [643, 39] width 482 height 41
